Goal: Task Accomplishment & Management: Use online tool/utility

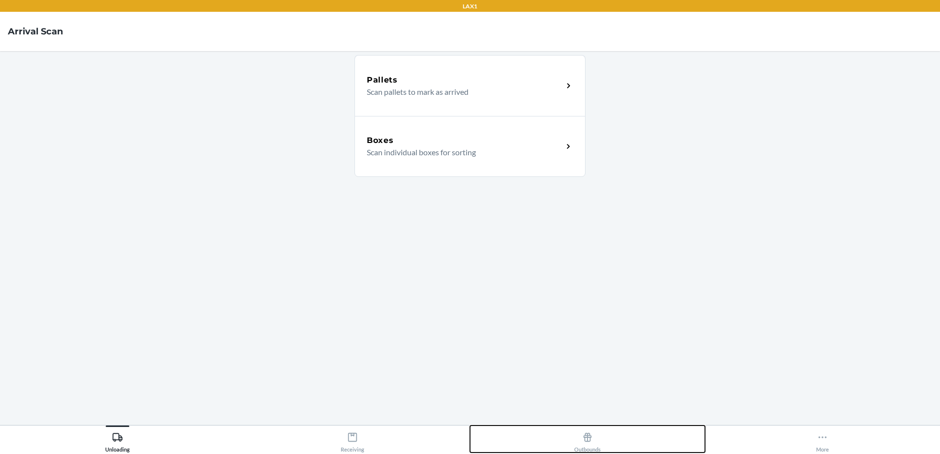
click at [582, 444] on div "Outbounds" at bounding box center [587, 440] width 27 height 25
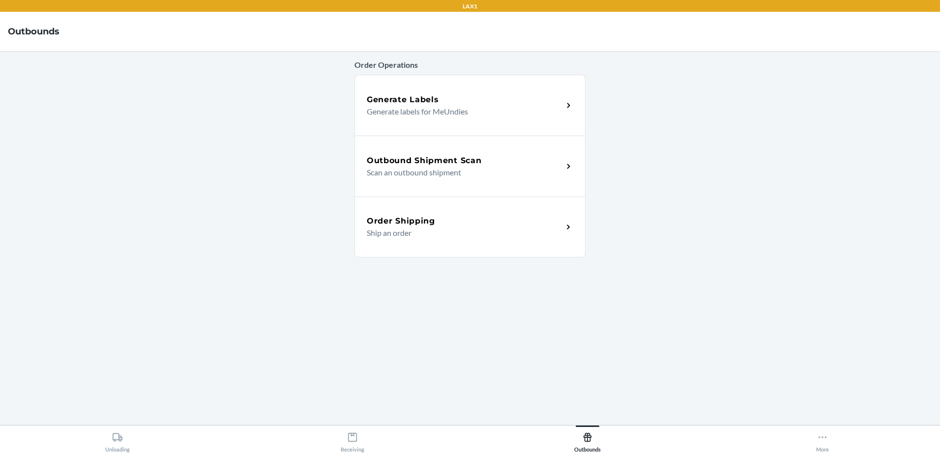
click at [548, 168] on p "Scan an outbound shipment" at bounding box center [461, 173] width 188 height 12
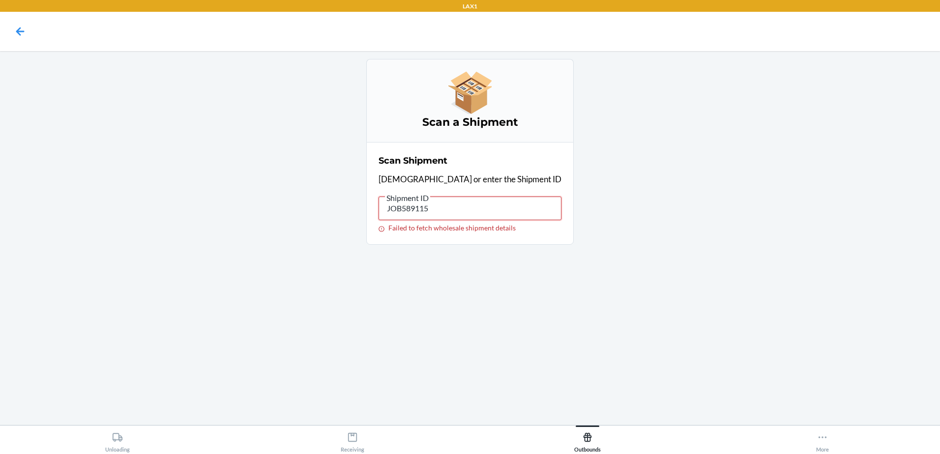
click at [476, 205] on input "JOB589115" at bounding box center [470, 209] width 183 height 24
type input "J"
drag, startPoint x: 486, startPoint y: 211, endPoint x: 42, endPoint y: 194, distance: 443.8
click at [42, 194] on main "Scan a Shipment Scan Shipment Scan or enter the Shipment ID Shipment ID WN2336B…" at bounding box center [470, 238] width 940 height 374
drag, startPoint x: 479, startPoint y: 207, endPoint x: 146, endPoint y: 175, distance: 333.9
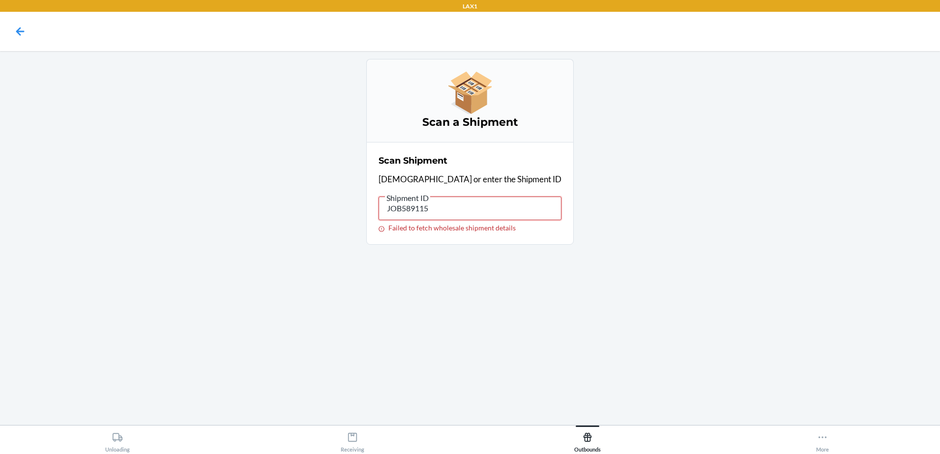
click at [146, 175] on main "Scan a Shipment Scan Shipment Scan or enter the Shipment ID Shipment ID JOB5891…" at bounding box center [470, 238] width 940 height 374
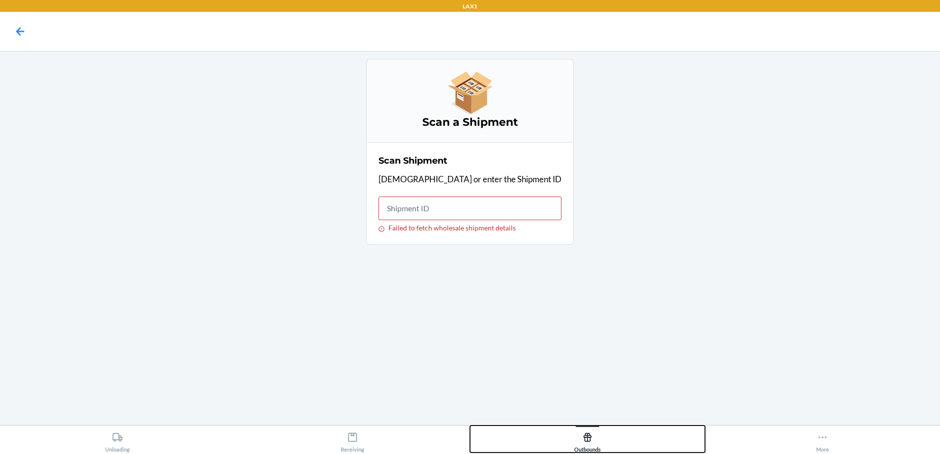
click at [588, 433] on icon at bounding box center [588, 437] width 8 height 9
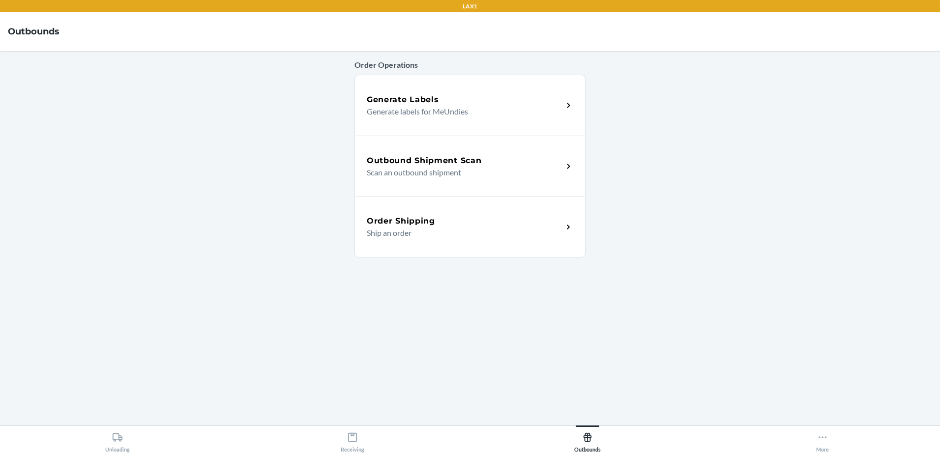
click at [487, 221] on div "Order Shipping" at bounding box center [465, 221] width 196 height 12
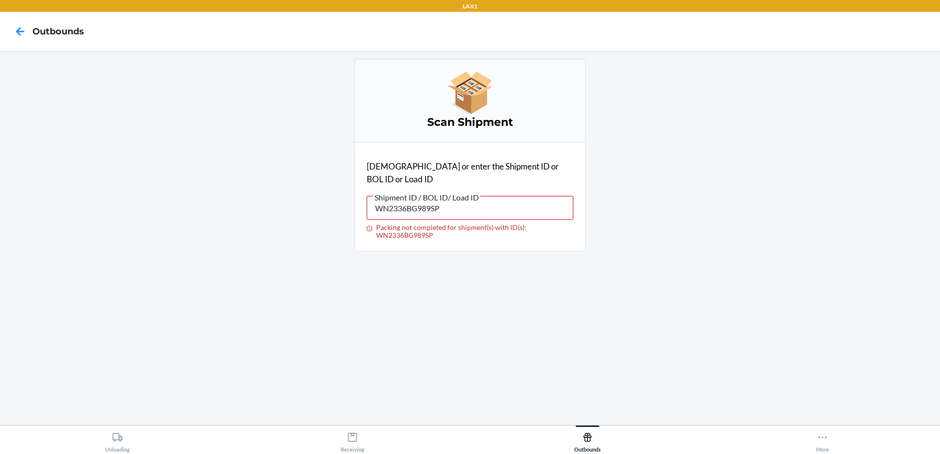
drag, startPoint x: 477, startPoint y: 202, endPoint x: 69, endPoint y: 236, distance: 409.5
click at [70, 236] on main "Scan Shipment Scan or enter the Shipment ID or BOL ID or Load ID Shipment ID / …" at bounding box center [470, 238] width 940 height 374
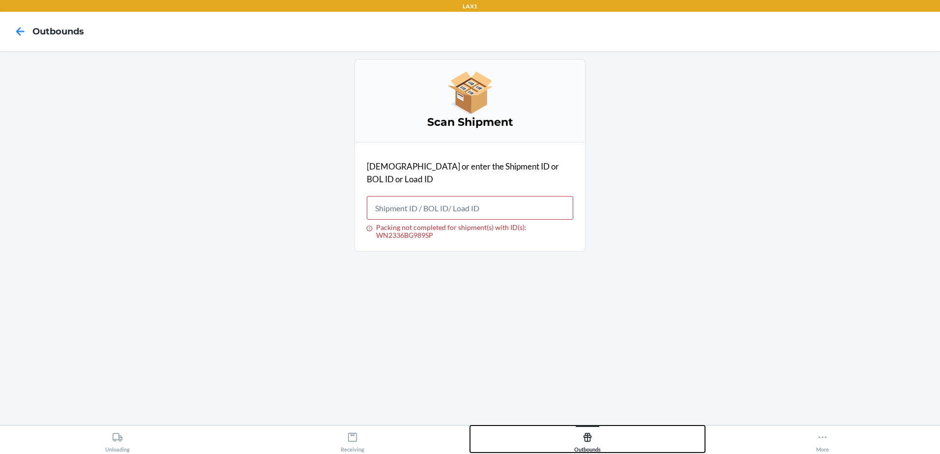
click at [589, 441] on icon at bounding box center [588, 437] width 8 height 9
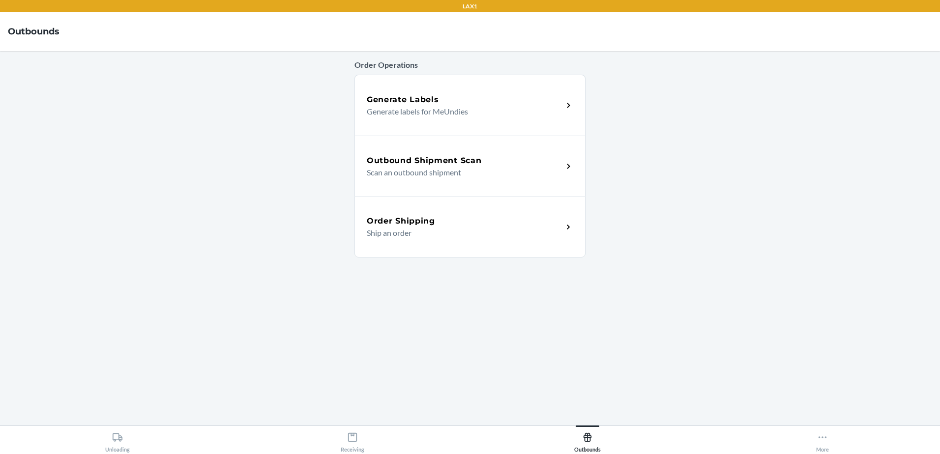
click at [475, 168] on p "Scan an outbound shipment" at bounding box center [461, 173] width 188 height 12
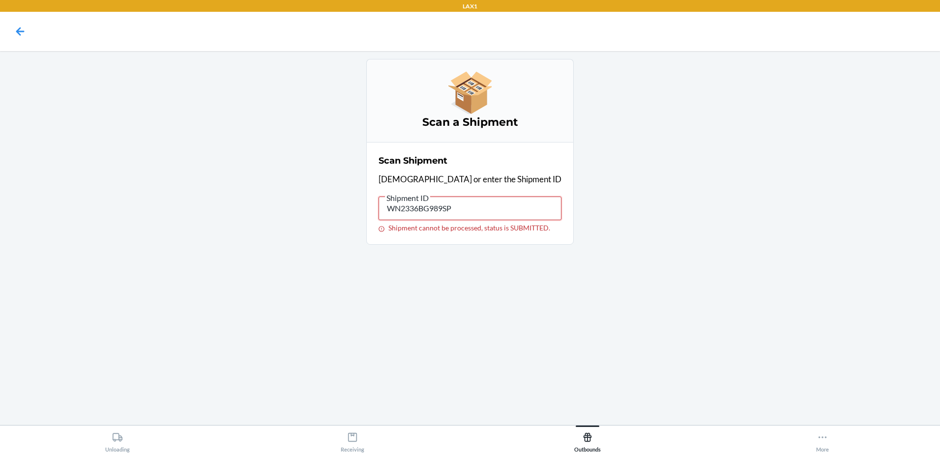
drag, startPoint x: 491, startPoint y: 206, endPoint x: -2, endPoint y: 127, distance: 499.5
click at [0, 127] on html "LAX1 Scan a Shipment Scan Shipment Scan or enter the Shipment ID Shipment ID WN…" at bounding box center [470, 227] width 940 height 454
type input "\"
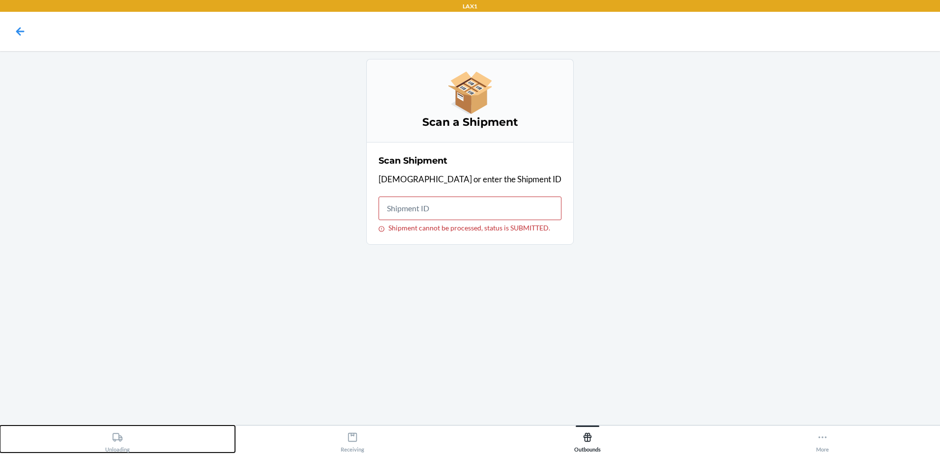
click at [106, 441] on div "Unloading" at bounding box center [117, 440] width 25 height 25
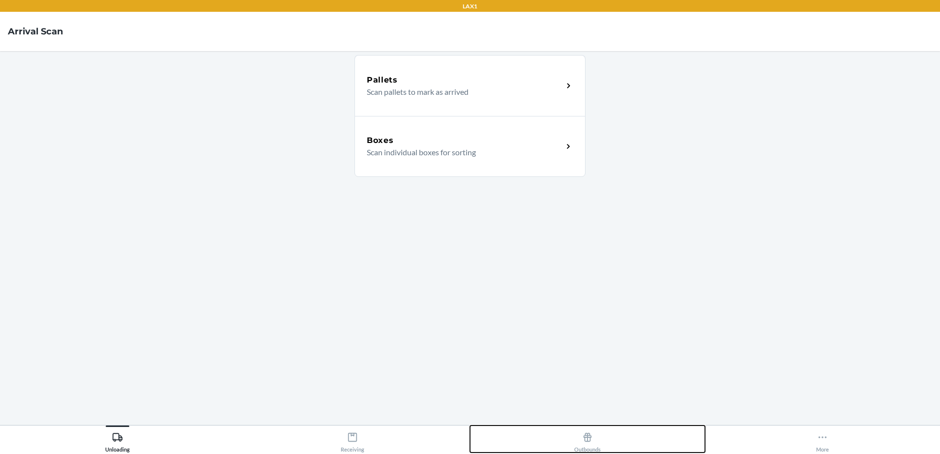
click at [586, 437] on icon at bounding box center [587, 437] width 11 height 11
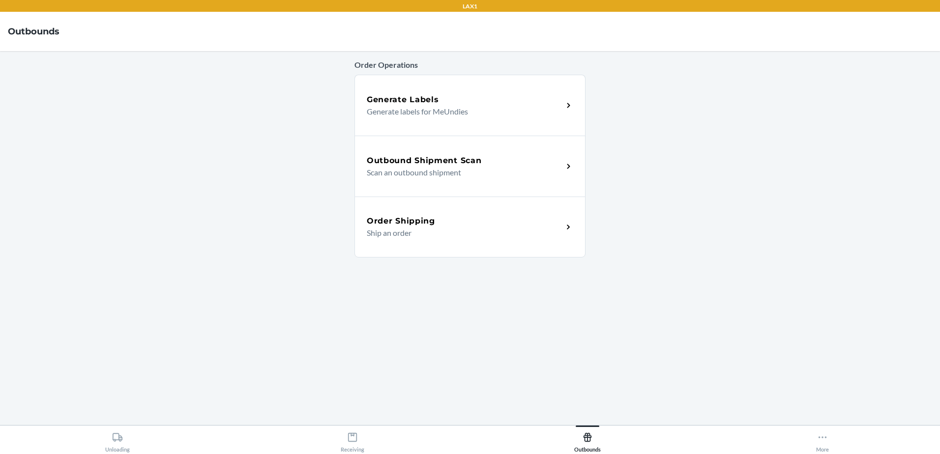
click at [469, 167] on p "Scan an outbound shipment" at bounding box center [461, 173] width 188 height 12
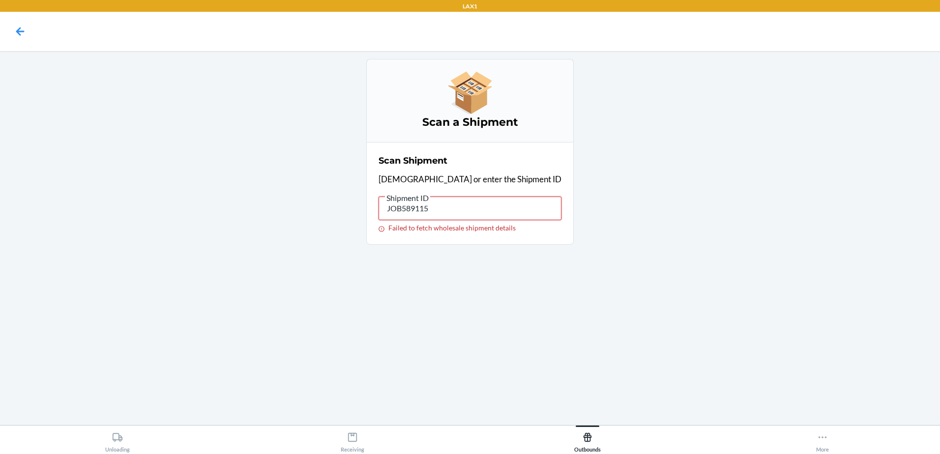
drag, startPoint x: 472, startPoint y: 207, endPoint x: 99, endPoint y: 138, distance: 379.4
click at [99, 139] on main "Scan a Shipment Scan Shipment Scan or enter the Shipment ID Shipment ID JOB5891…" at bounding box center [470, 238] width 940 height 374
type input "WN2336BG"
drag, startPoint x: 465, startPoint y: 208, endPoint x: 94, endPoint y: 168, distance: 372.9
click at [101, 169] on main "Scan a Shipment Scan Shipment Scan or enter the Shipment ID Shipment ID WN2336B…" at bounding box center [470, 238] width 940 height 374
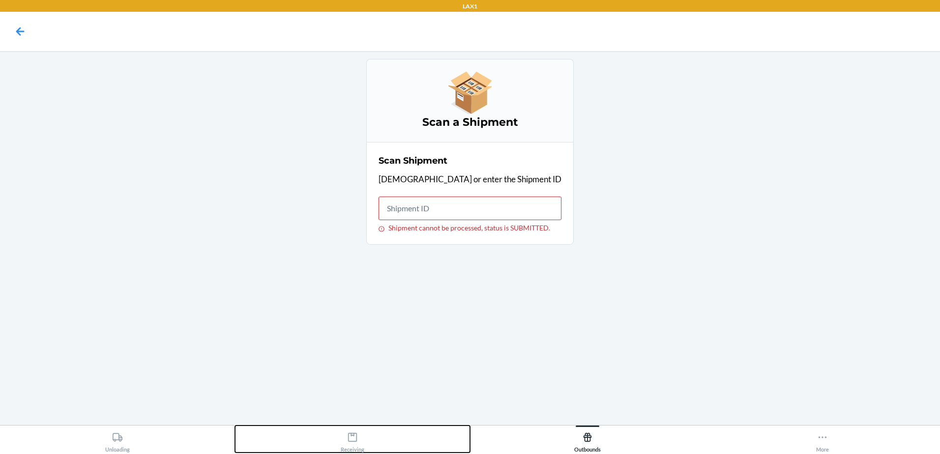
click at [347, 433] on div "Receiving" at bounding box center [353, 440] width 24 height 25
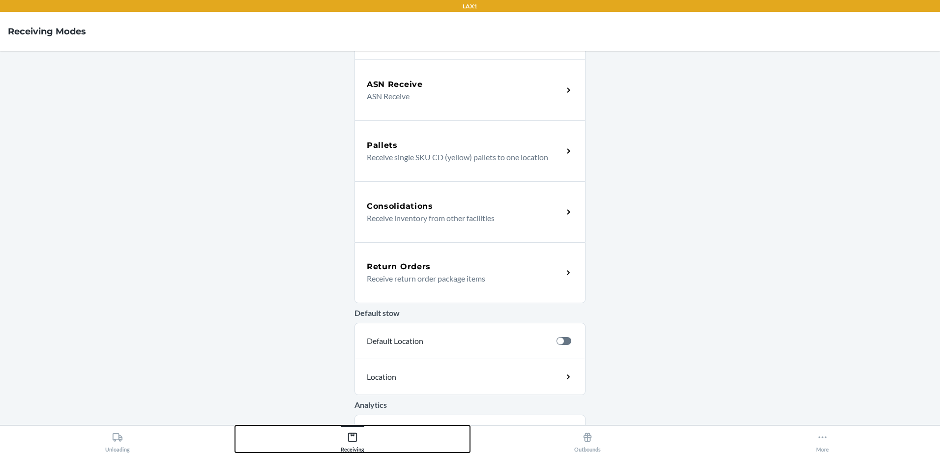
scroll to position [147, 0]
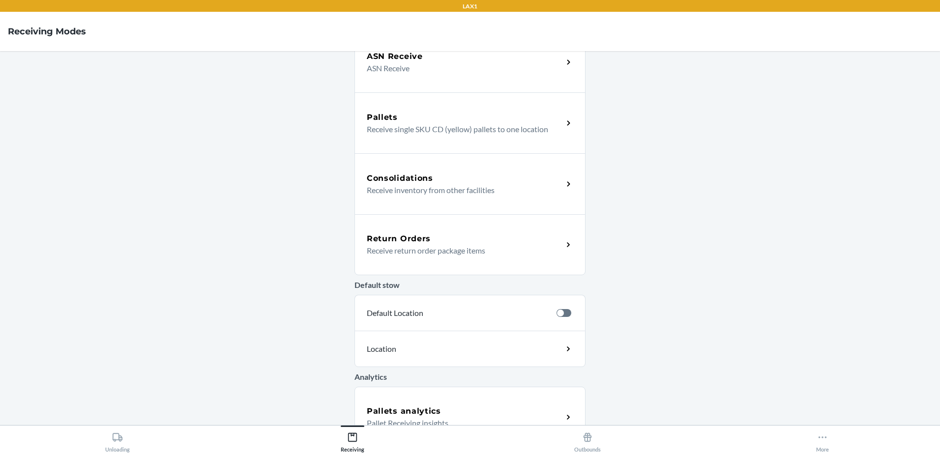
click at [481, 243] on div "Return Orders" at bounding box center [465, 239] width 196 height 12
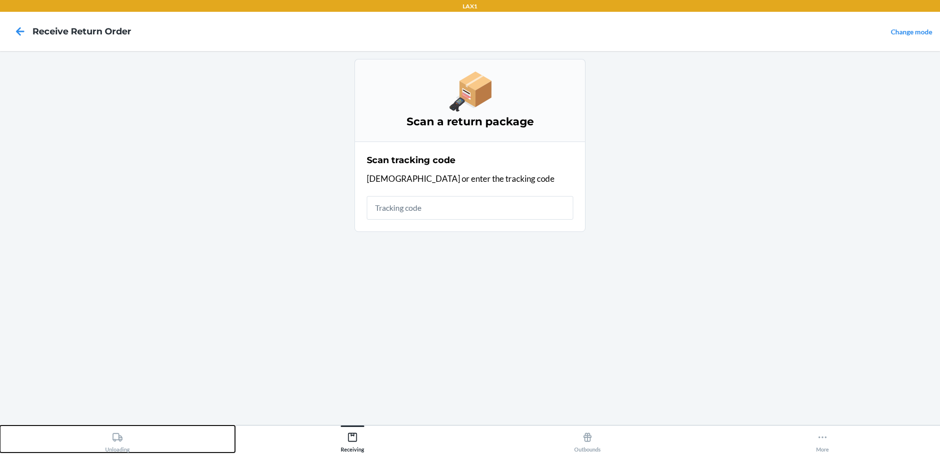
click at [104, 439] on button "Unloading" at bounding box center [117, 439] width 235 height 27
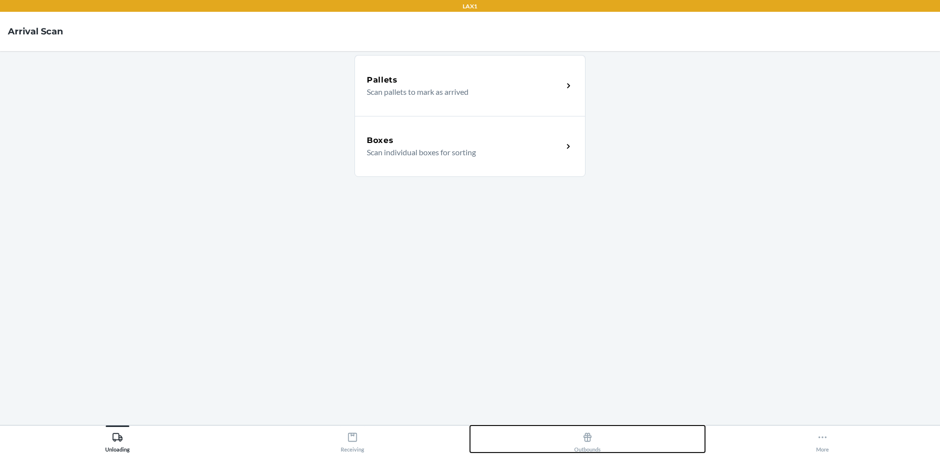
click at [590, 446] on div "Outbounds" at bounding box center [587, 440] width 27 height 25
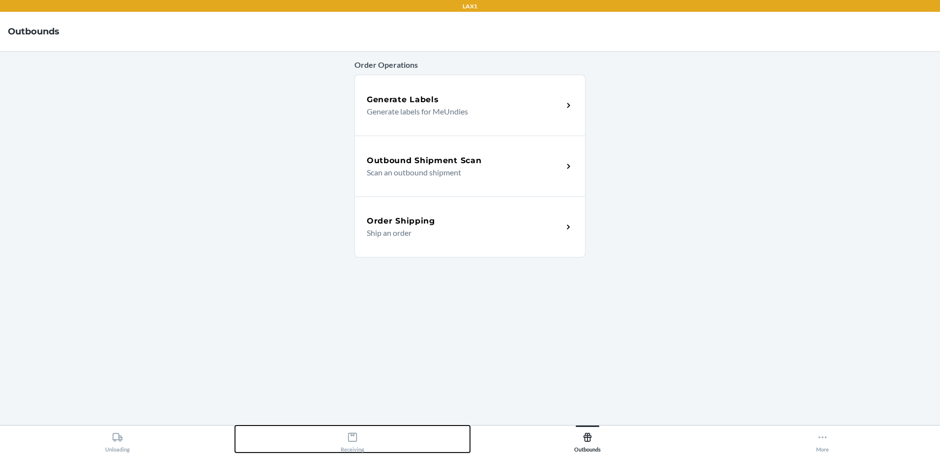
click at [355, 445] on div "Receiving" at bounding box center [353, 440] width 24 height 25
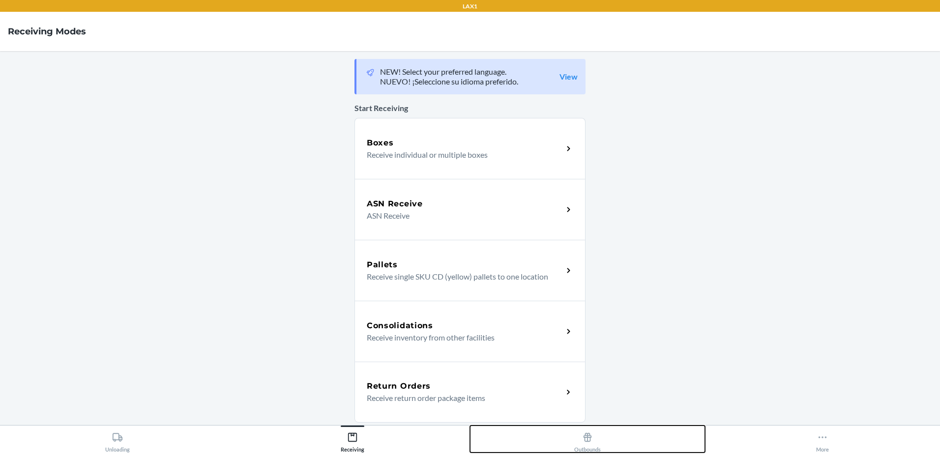
click at [587, 442] on icon at bounding box center [588, 437] width 8 height 9
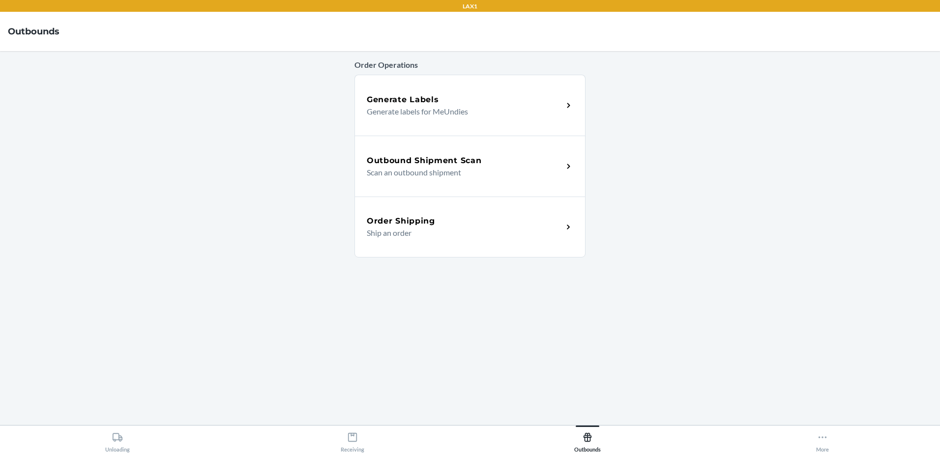
click at [482, 169] on p "Scan an outbound shipment" at bounding box center [461, 173] width 188 height 12
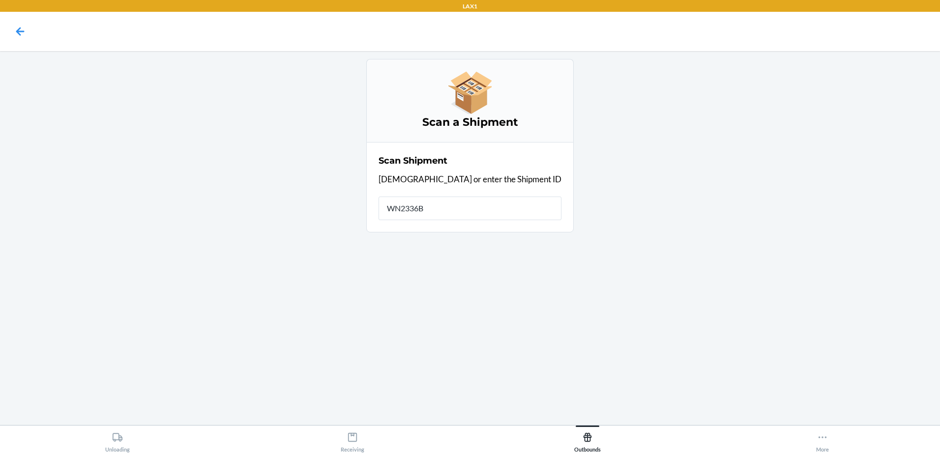
type input "WN2336BG"
